Goal: Task Accomplishment & Management: Use online tool/utility

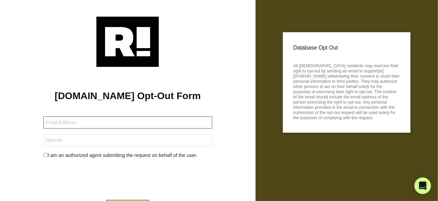
click at [134, 124] on input "text" at bounding box center [127, 122] width 169 height 12
type input "lilllyhandler@yahoo.com"
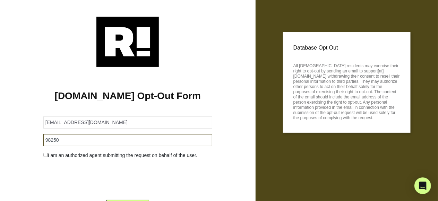
type input "98250"
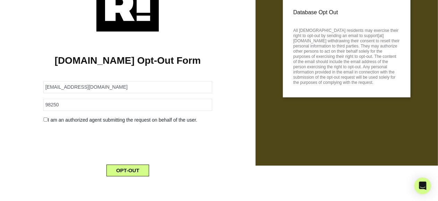
scroll to position [36, 0]
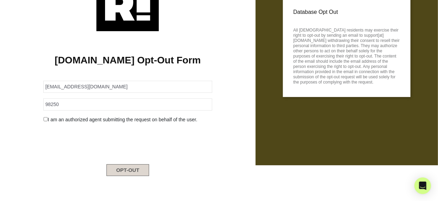
click at [137, 169] on button "OPT-OUT" at bounding box center [127, 170] width 43 height 12
